Goal: Complete application form

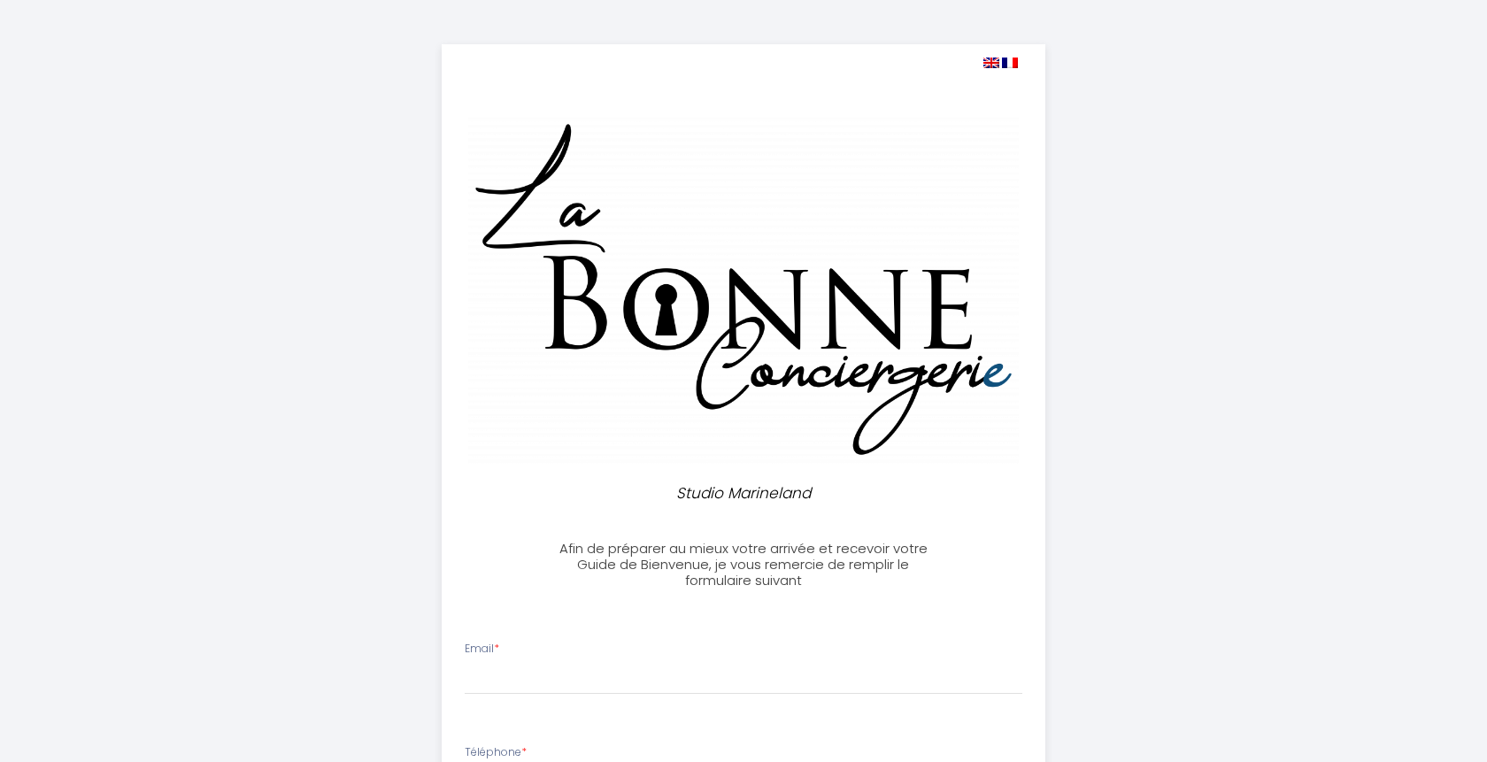
select select
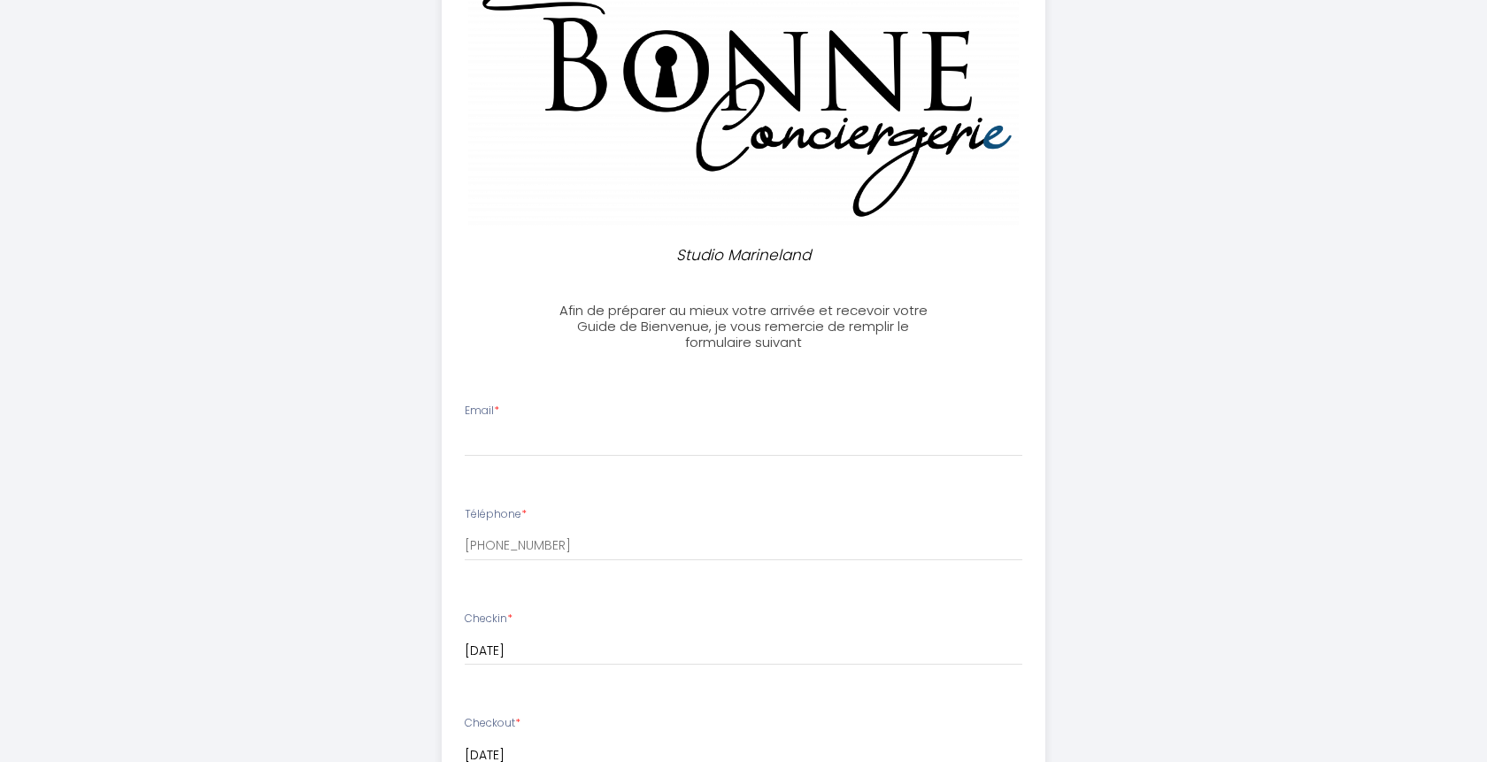
scroll to position [271, 0]
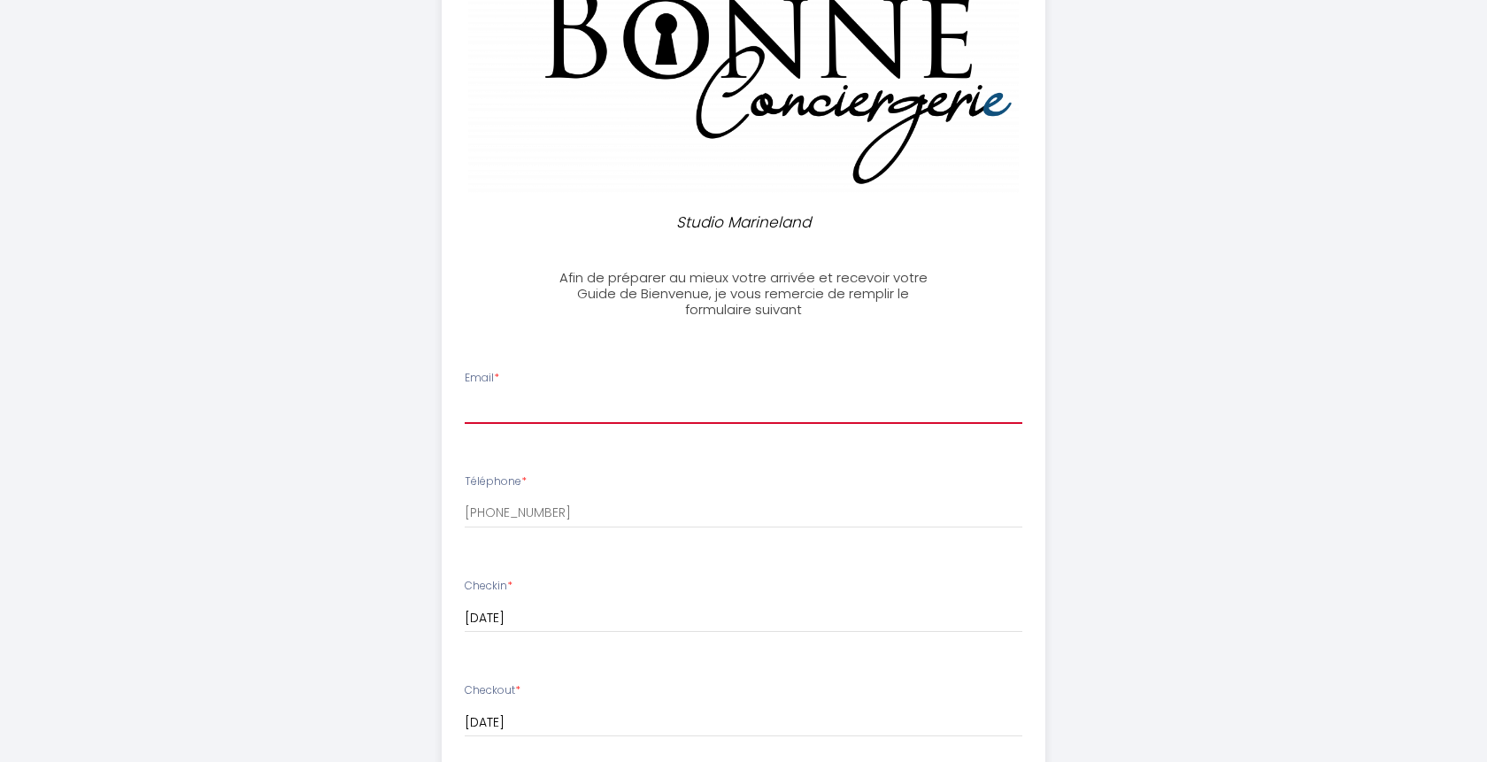
click at [645, 398] on input "Email *" at bounding box center [744, 408] width 559 height 32
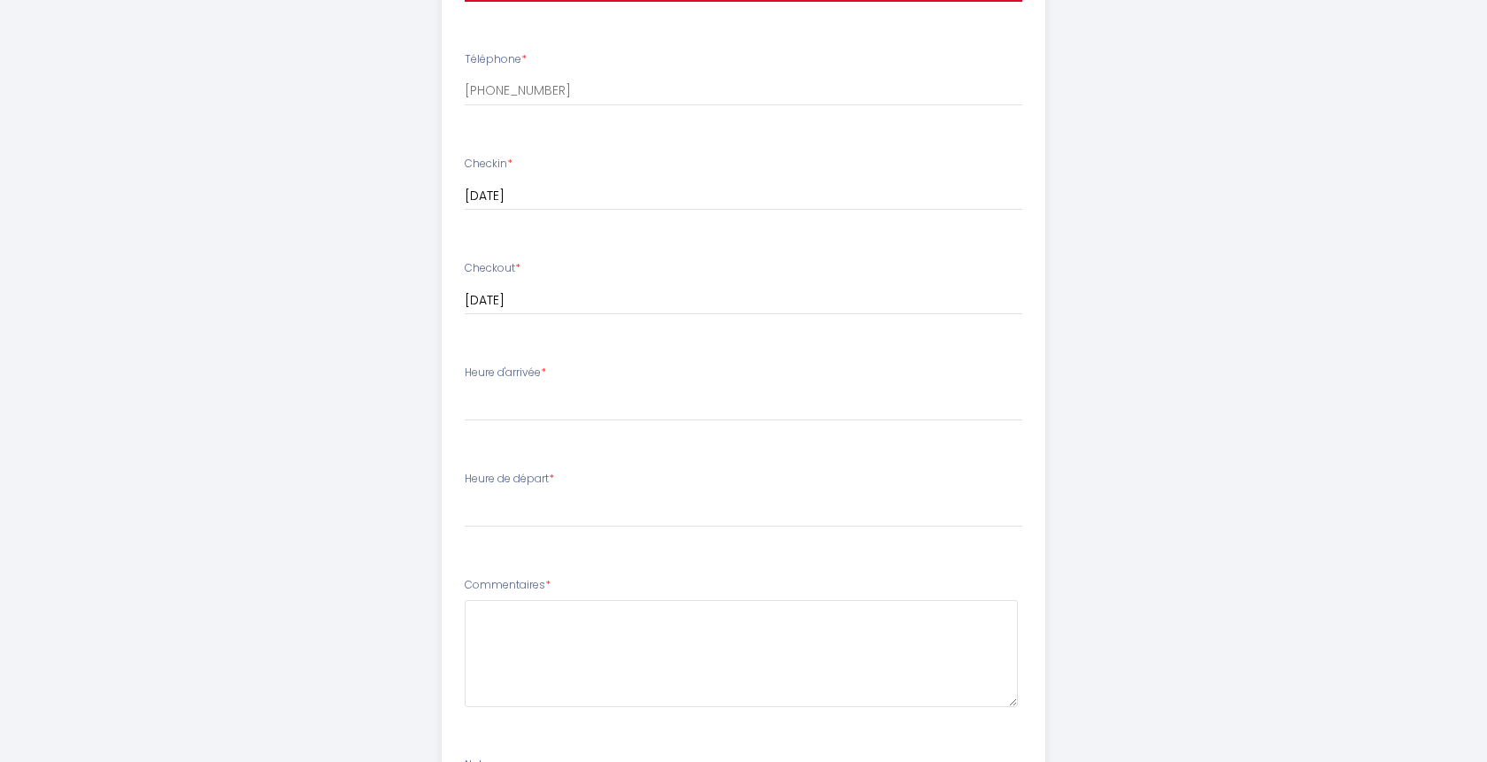
scroll to position [722, 0]
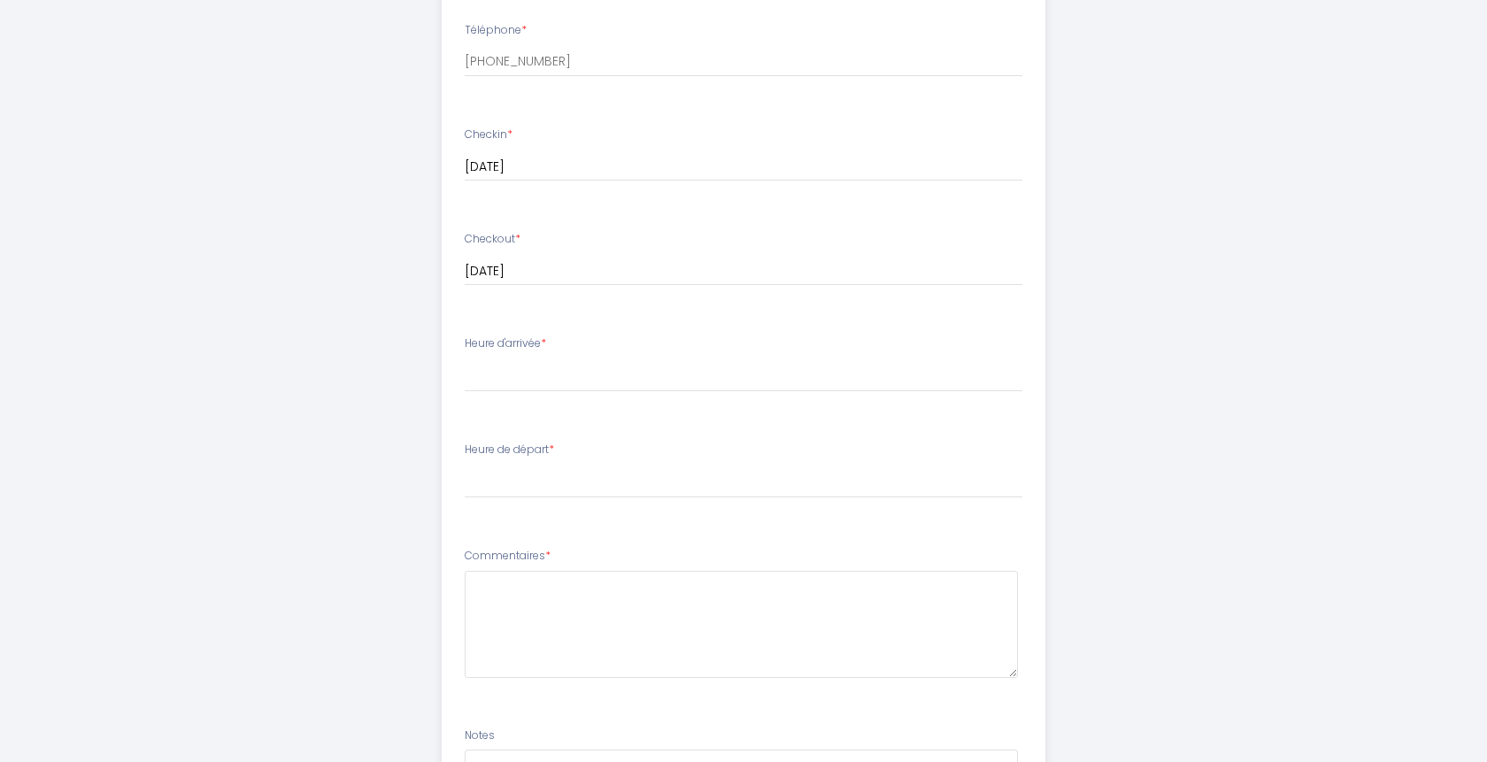
type input "[EMAIL_ADDRESS][DOMAIN_NAME]"
click at [465, 358] on select "16:00 16:30 17:00 17:30 18:00 18:30 19:00 19:30 20:00" at bounding box center [744, 375] width 559 height 34
select select "16:30"
click option "16:30" at bounding box center [0, 0] width 0 height 0
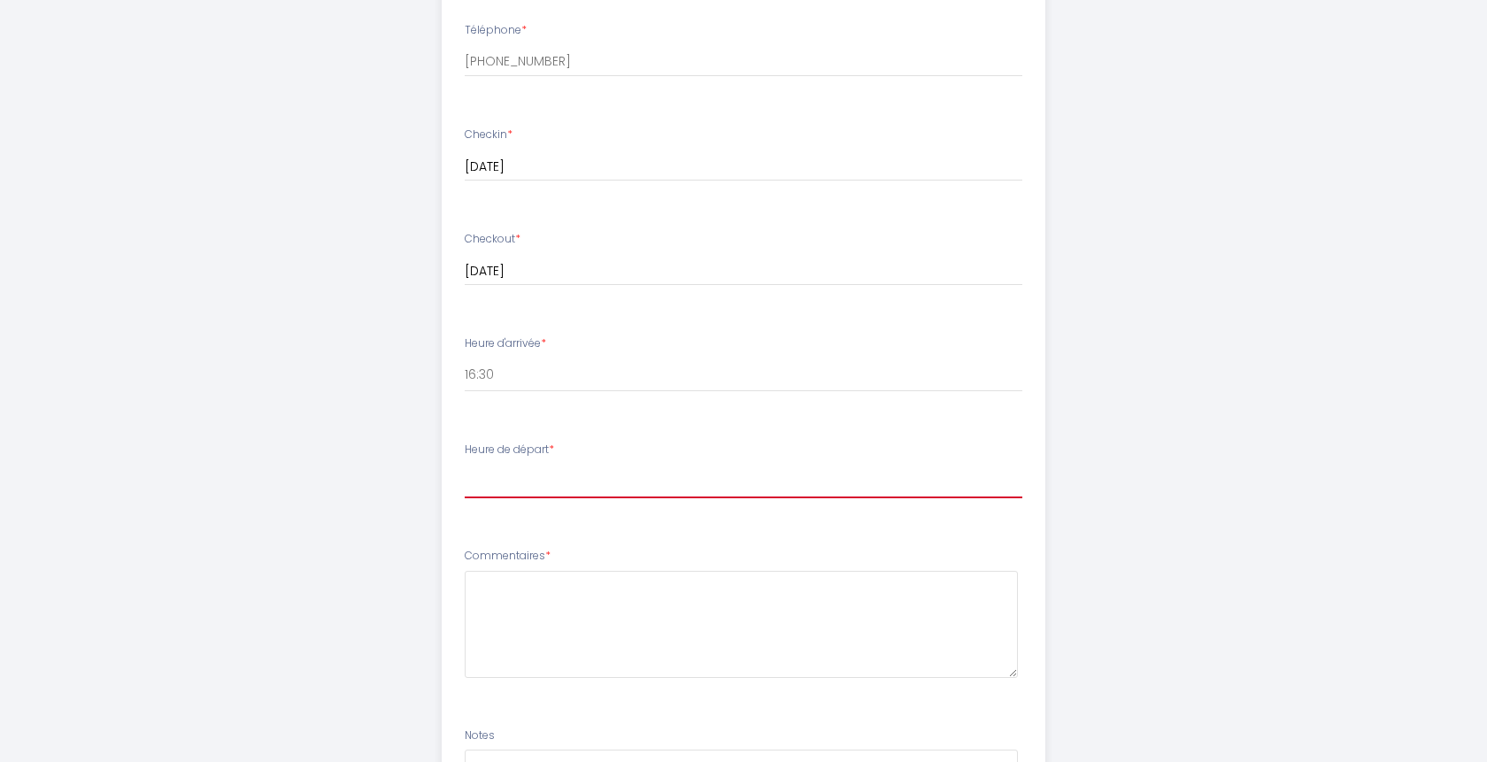
click at [465, 465] on select "00:00 00:30 01:00 01:30 02:00 02:30 03:00 03:30 04:00 04:30 05:00 05:30 06:00 0…" at bounding box center [744, 482] width 559 height 34
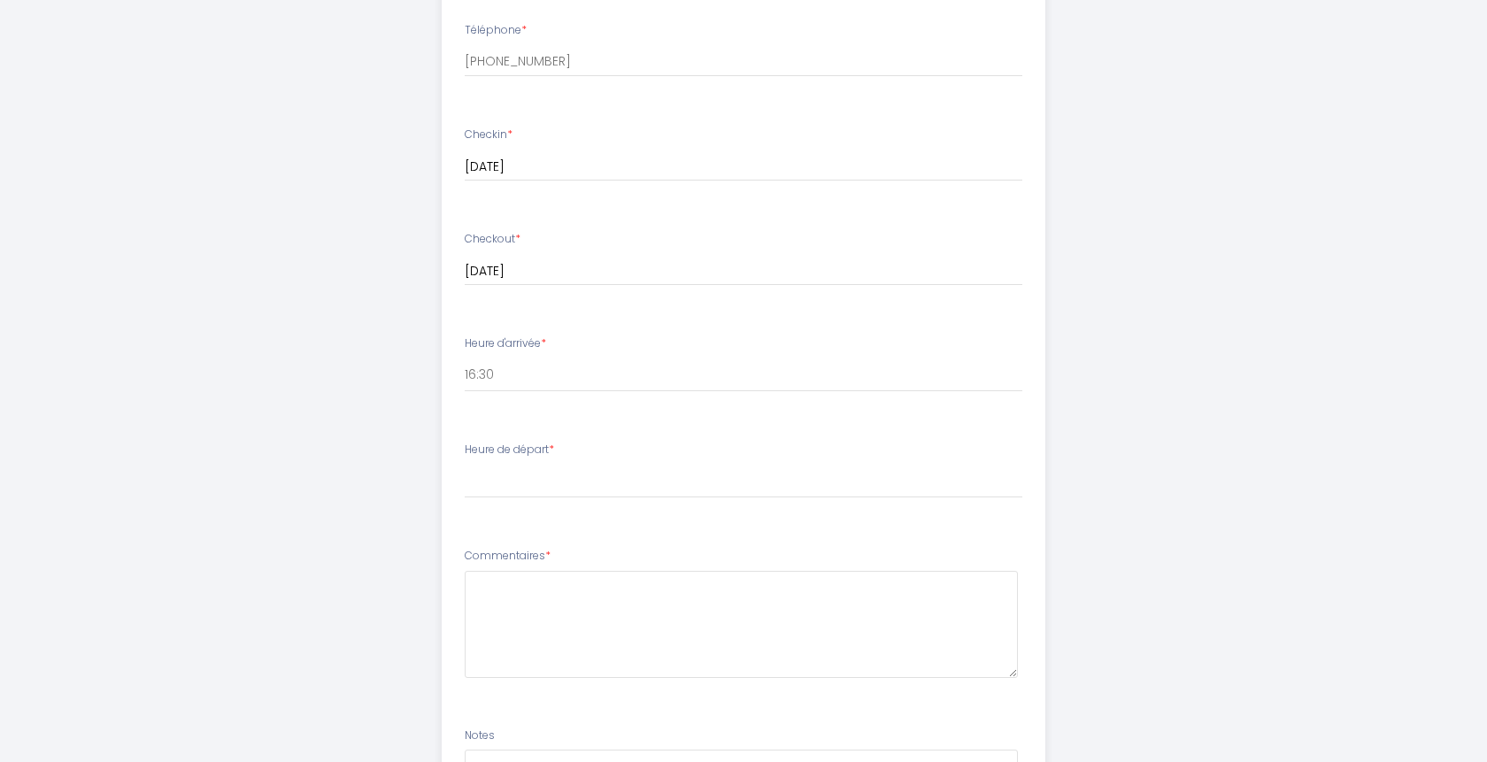
click at [211, 272] on div "Studio Marineland Afin de préparer au mieux votre arrivée et recevoir votre Gui…" at bounding box center [743, 143] width 1487 height 1731
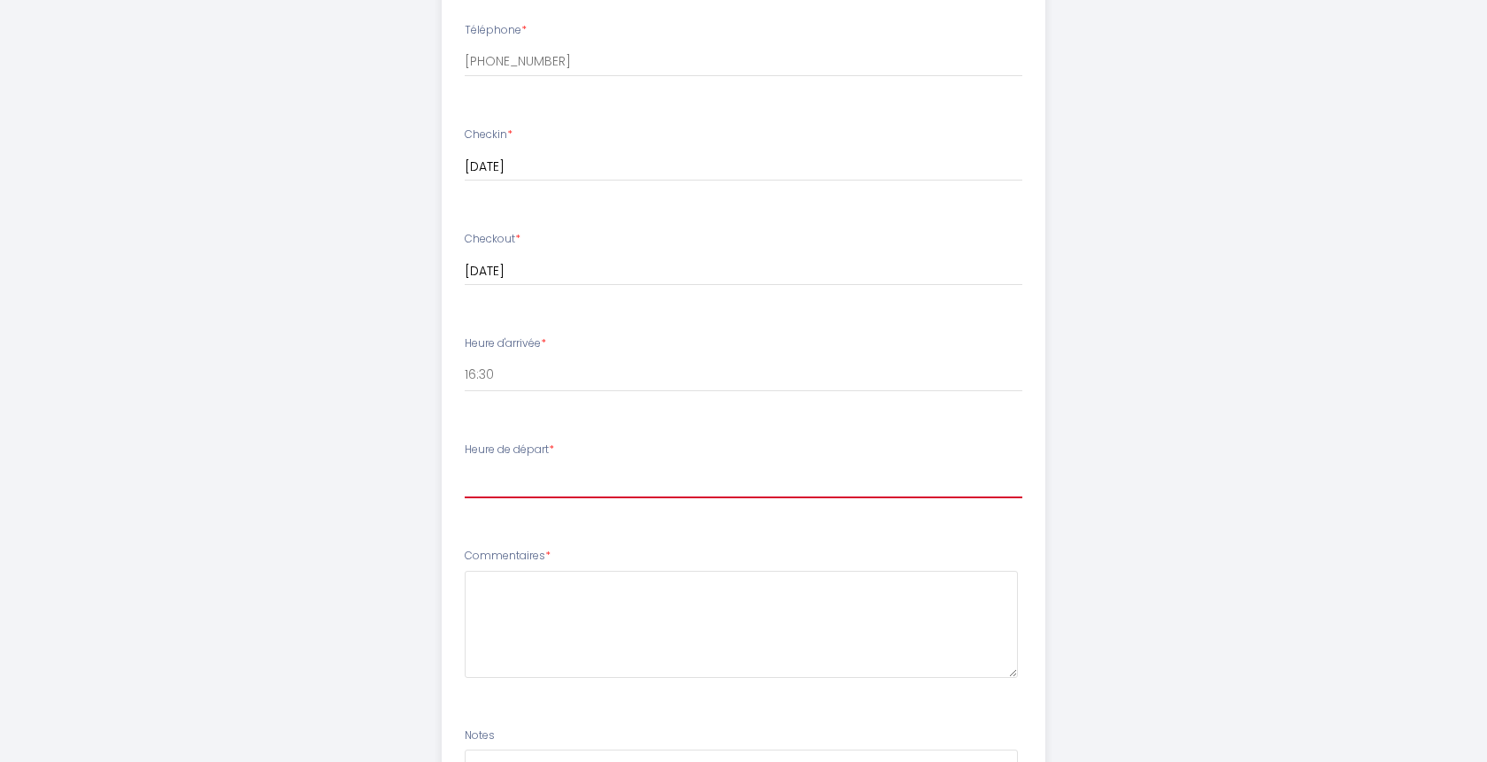
click at [465, 465] on select "00:00 00:30 01:00 01:30 02:00 02:30 03:00 03:30 04:00 04:30 05:00 05:30 06:00 0…" at bounding box center [744, 482] width 559 height 34
select select "08:30"
click option "08:30" at bounding box center [0, 0] width 0 height 0
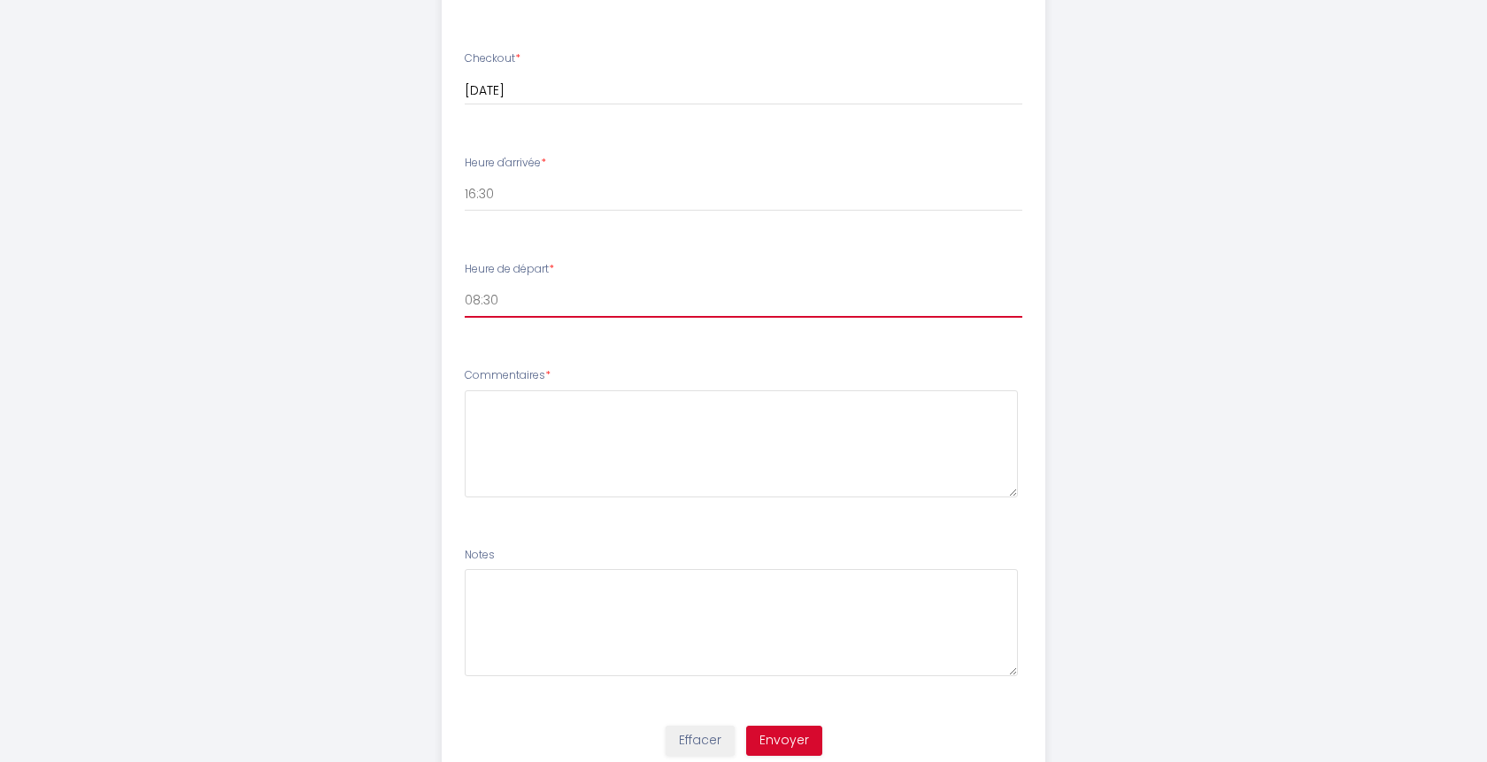
scroll to position [968, 0]
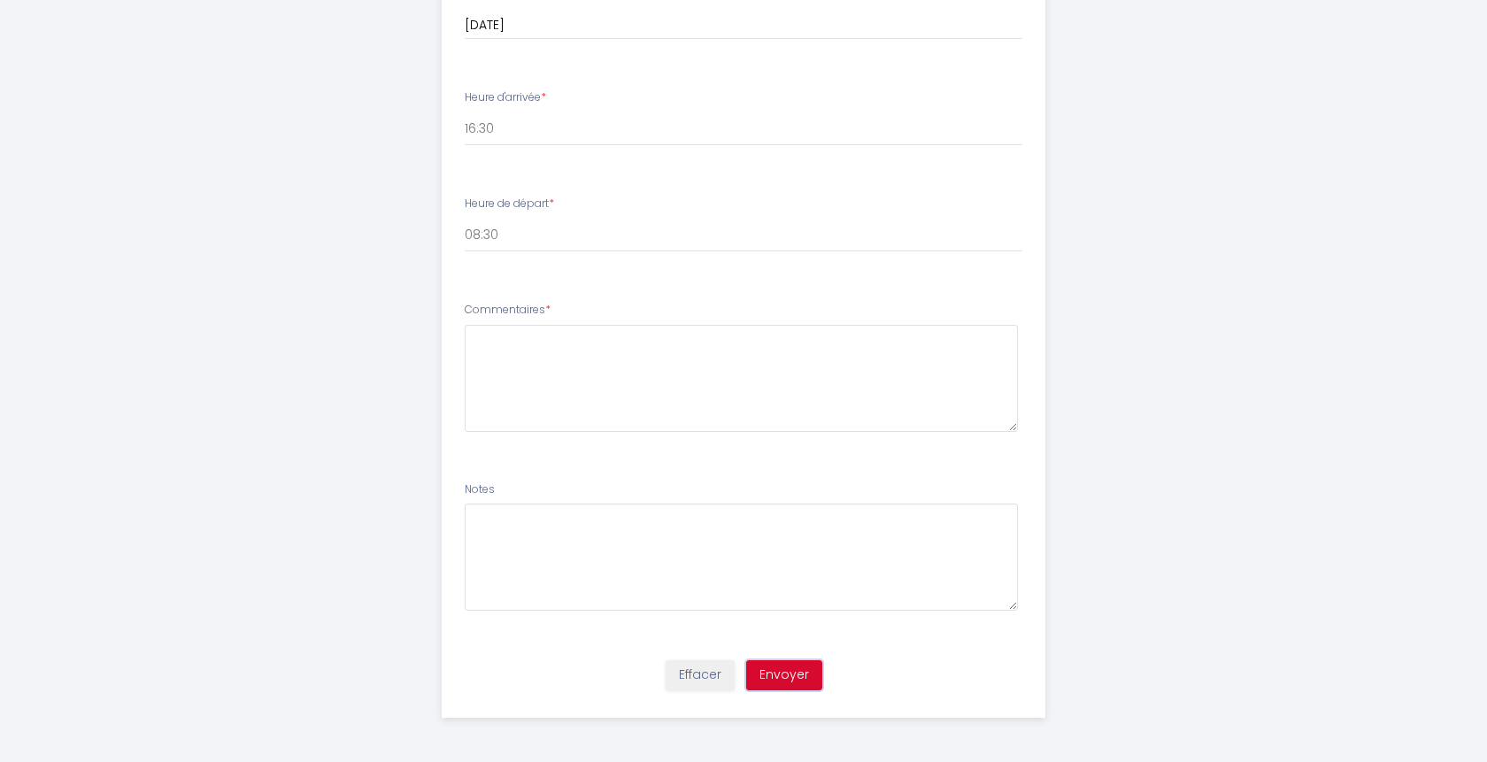
click at [788, 676] on button "Envoyer" at bounding box center [784, 675] width 76 height 30
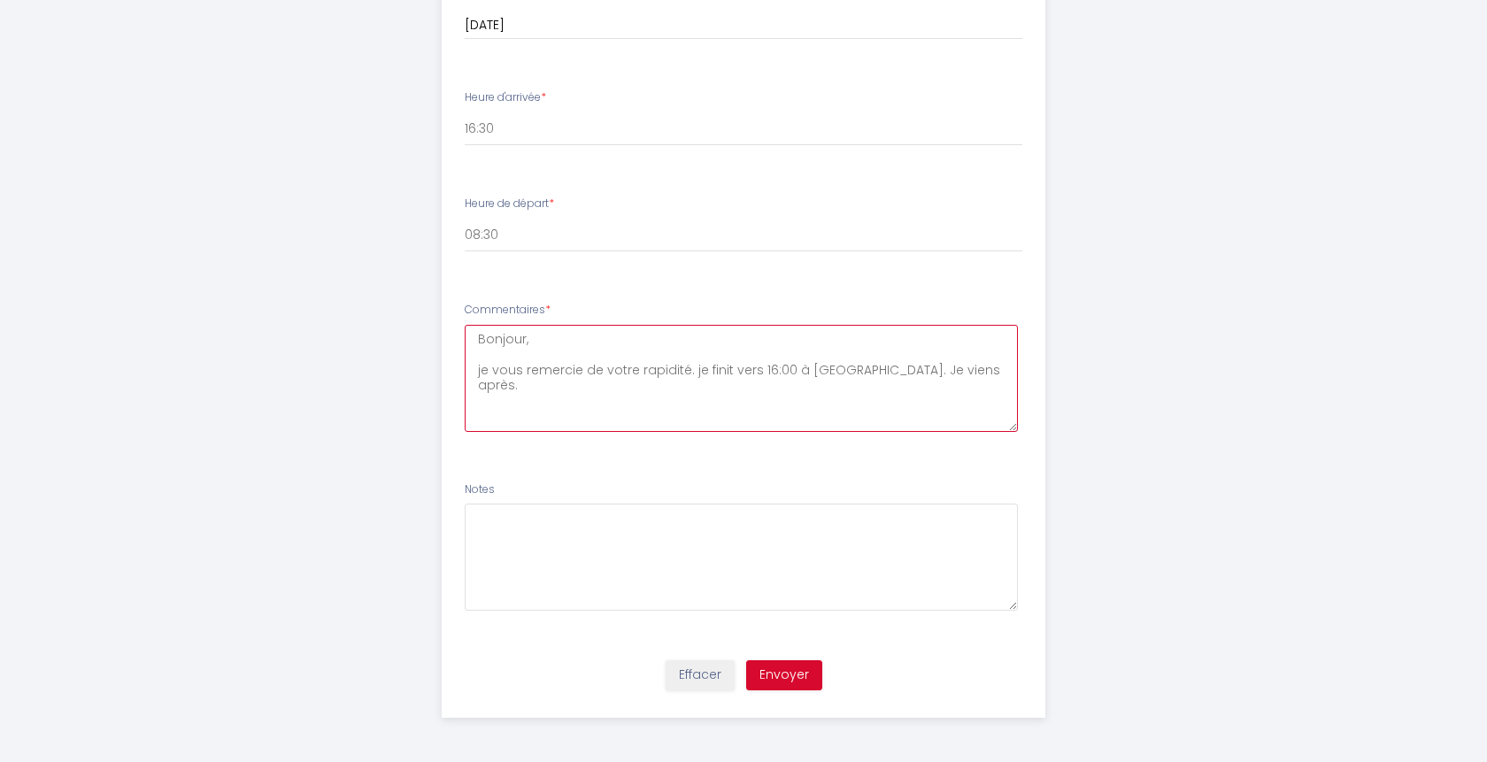
click at [531, 385] on textarea "Bonjour, je vous remercie de votre rapidité. je finit vers 16:00 à [GEOGRAPHIC_…" at bounding box center [742, 378] width 554 height 107
type textarea "Bonjour, je vous remercie de votre rapidité. je finit vers 16:00 à [GEOGRAPHIC_…"
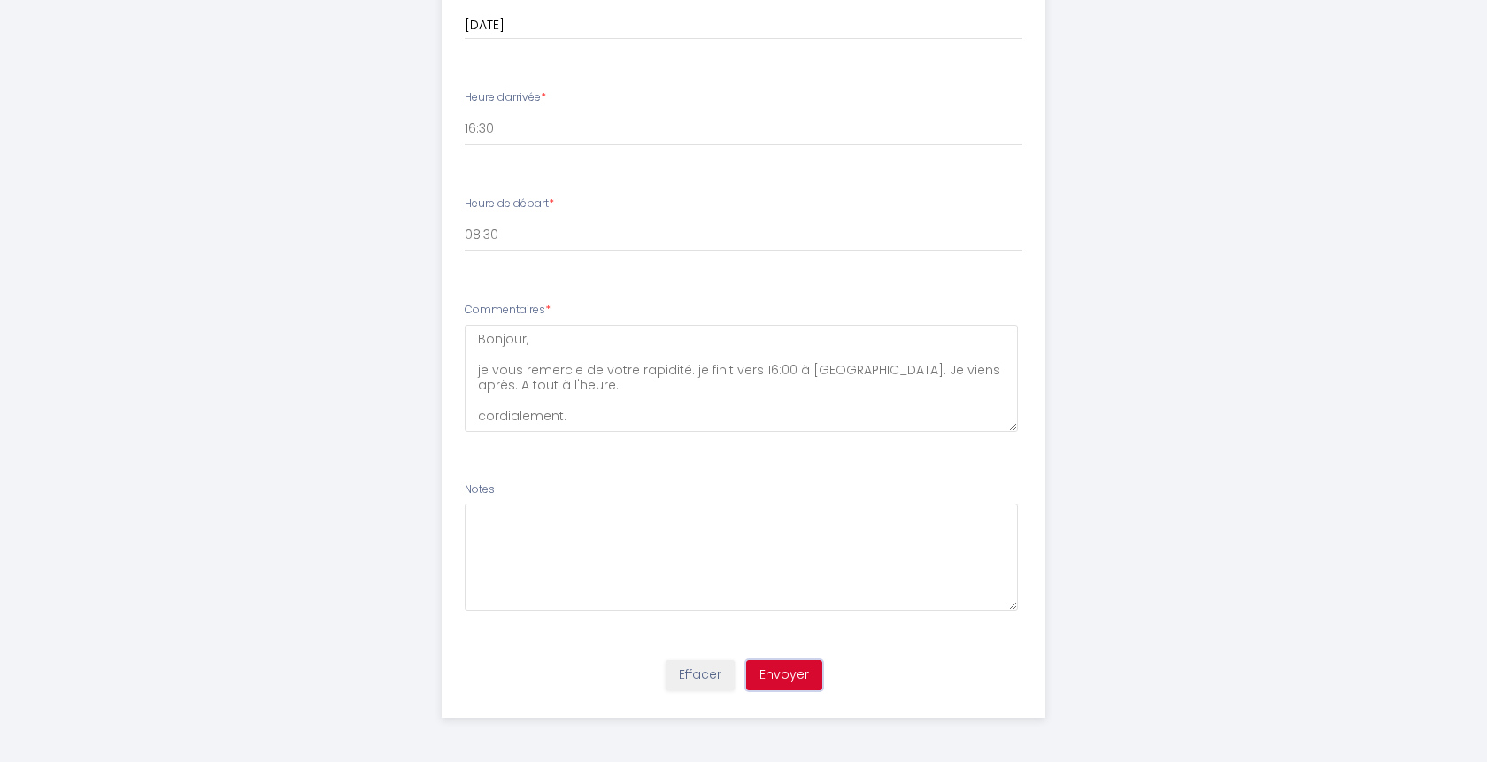
click at [778, 676] on button "Envoyer" at bounding box center [784, 675] width 76 height 30
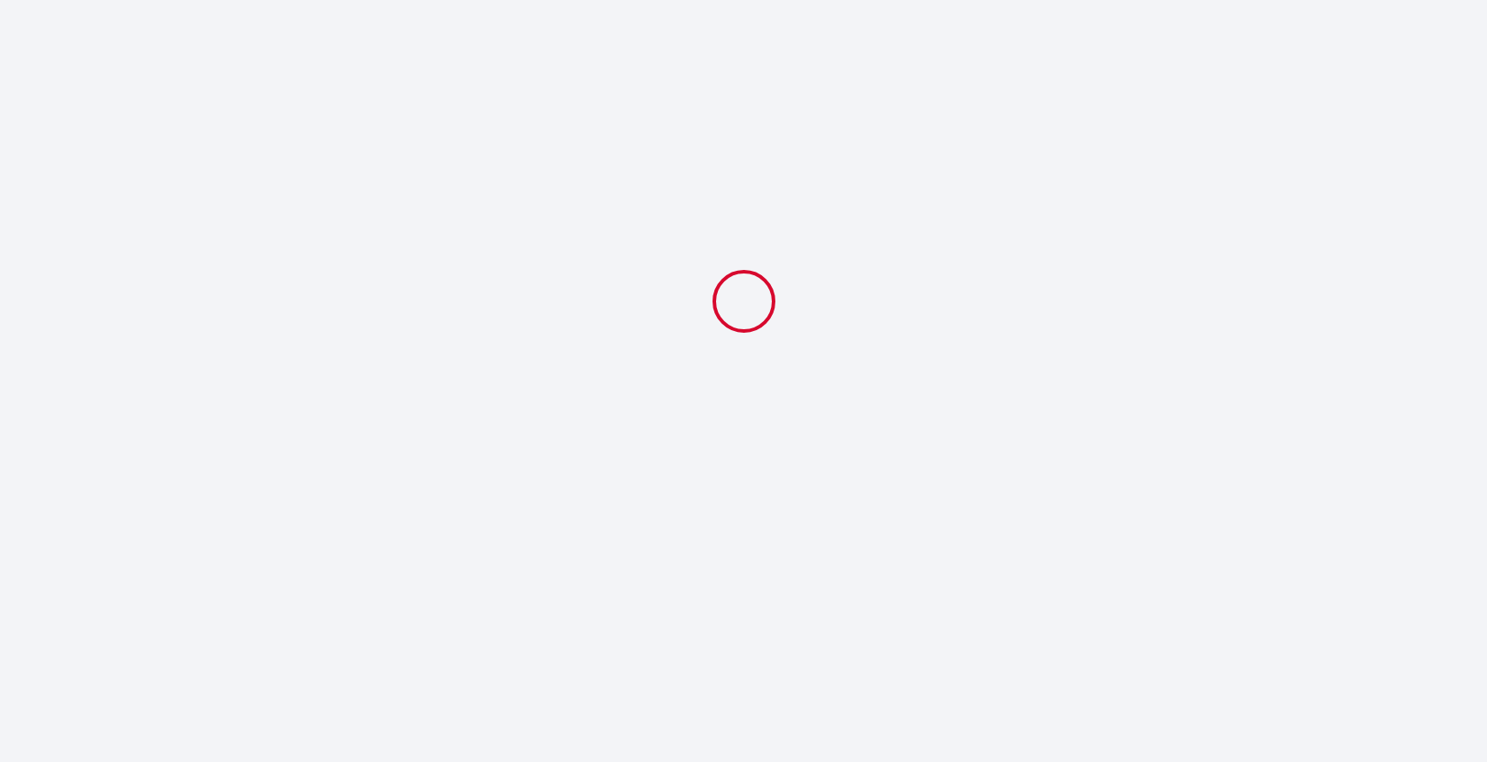
scroll to position [0, 0]
select select "16:30"
select select "08:30"
